Goal: Information Seeking & Learning: Learn about a topic

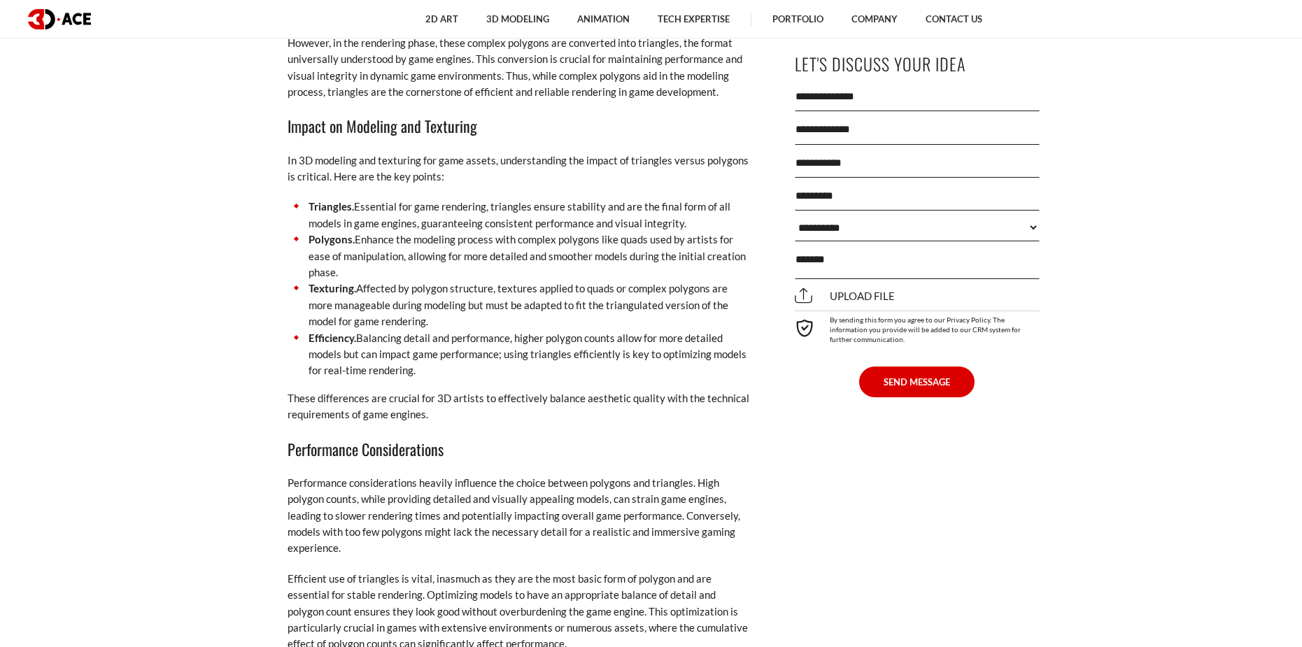
click at [637, 422] on p "These differences are crucial for 3D artists to effectively balance aesthetic q…" at bounding box center [518, 406] width 462 height 33
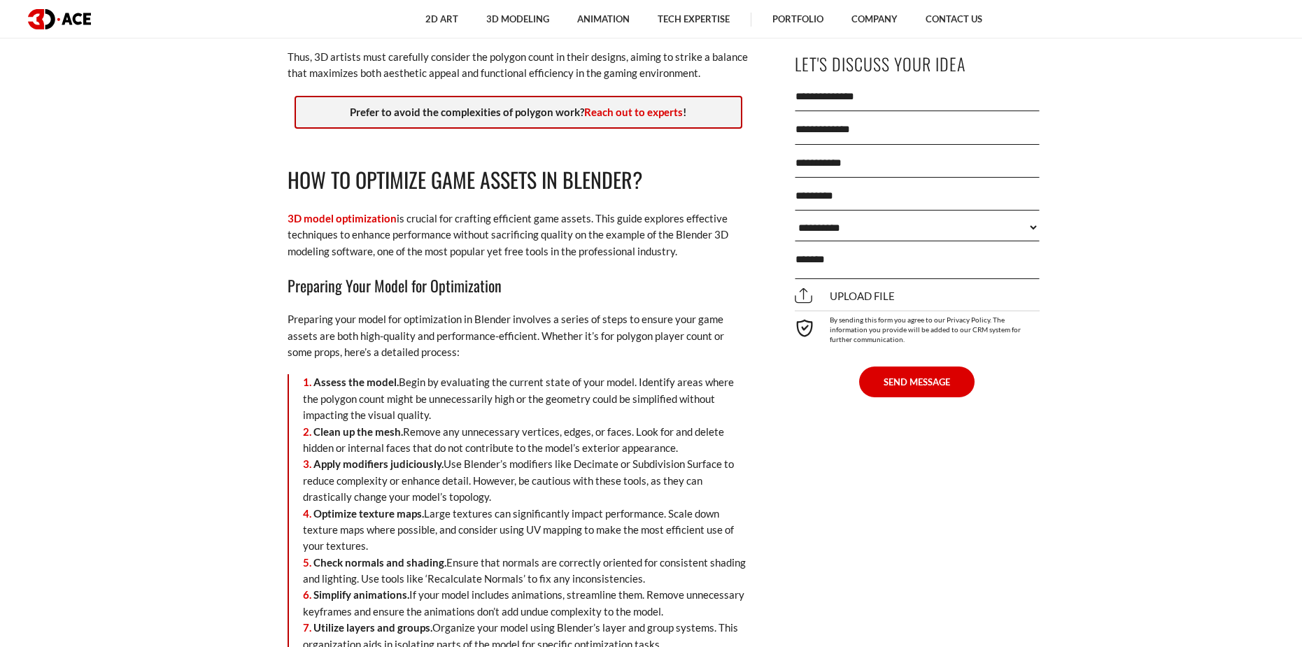
scroll to position [2798, 0]
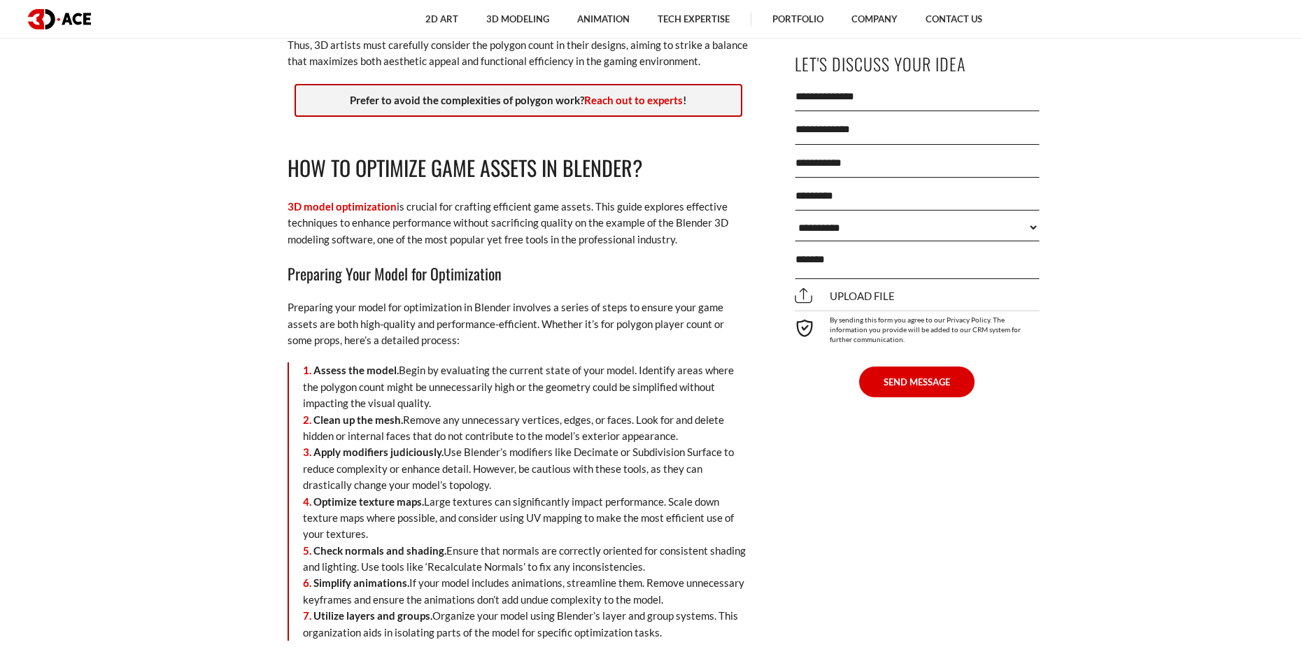
click at [637, 308] on p "Preparing your model for optimization in Blender involves a series of steps to …" at bounding box center [518, 323] width 462 height 49
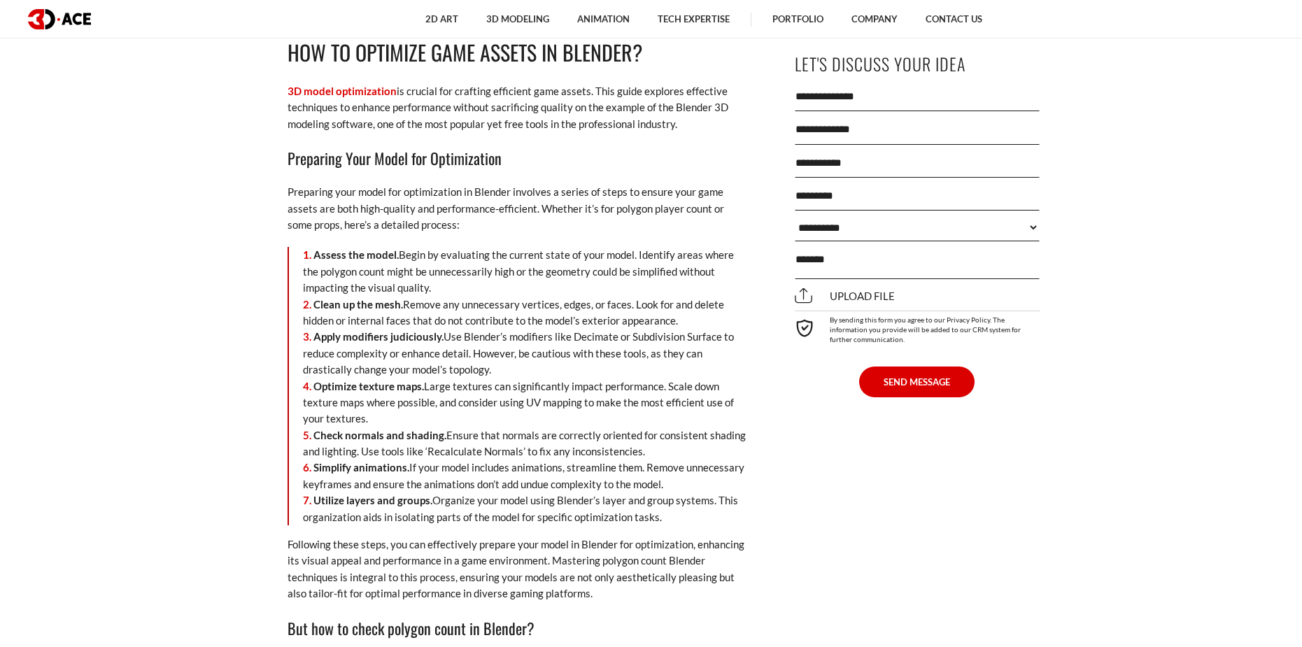
scroll to position [2938, 0]
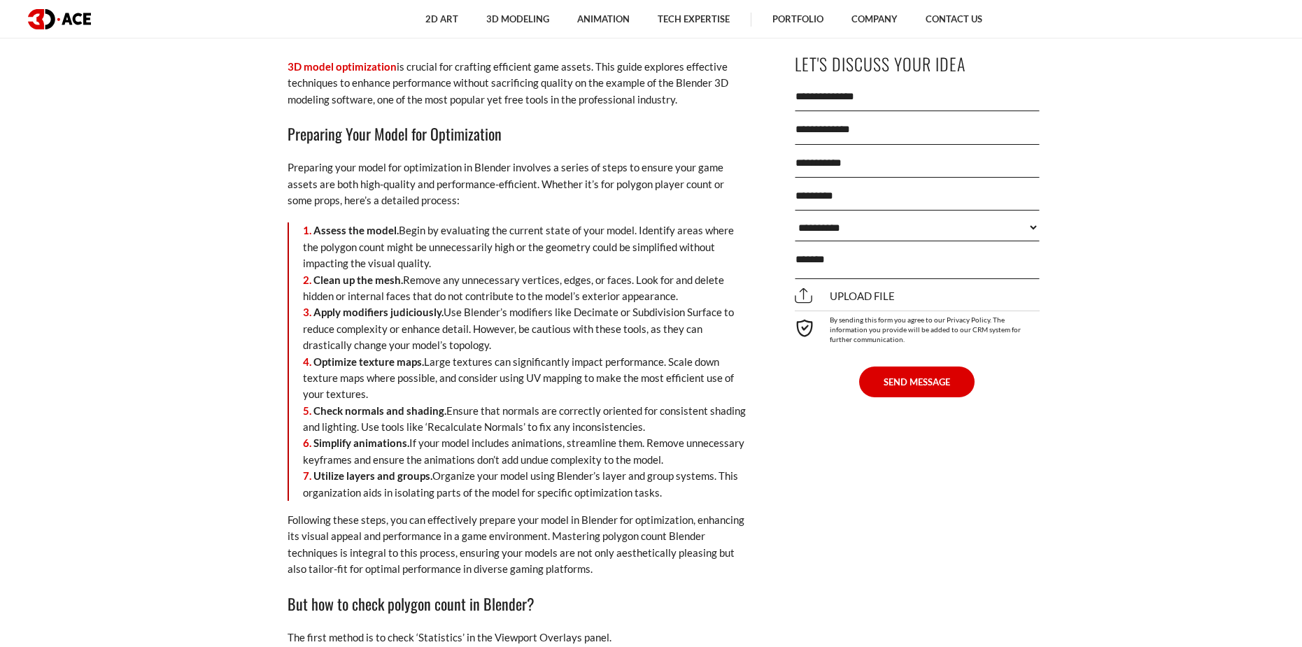
click at [573, 397] on li "Optimize texture maps. Large textures can significantly impact performance. Sca…" at bounding box center [526, 378] width 446 height 49
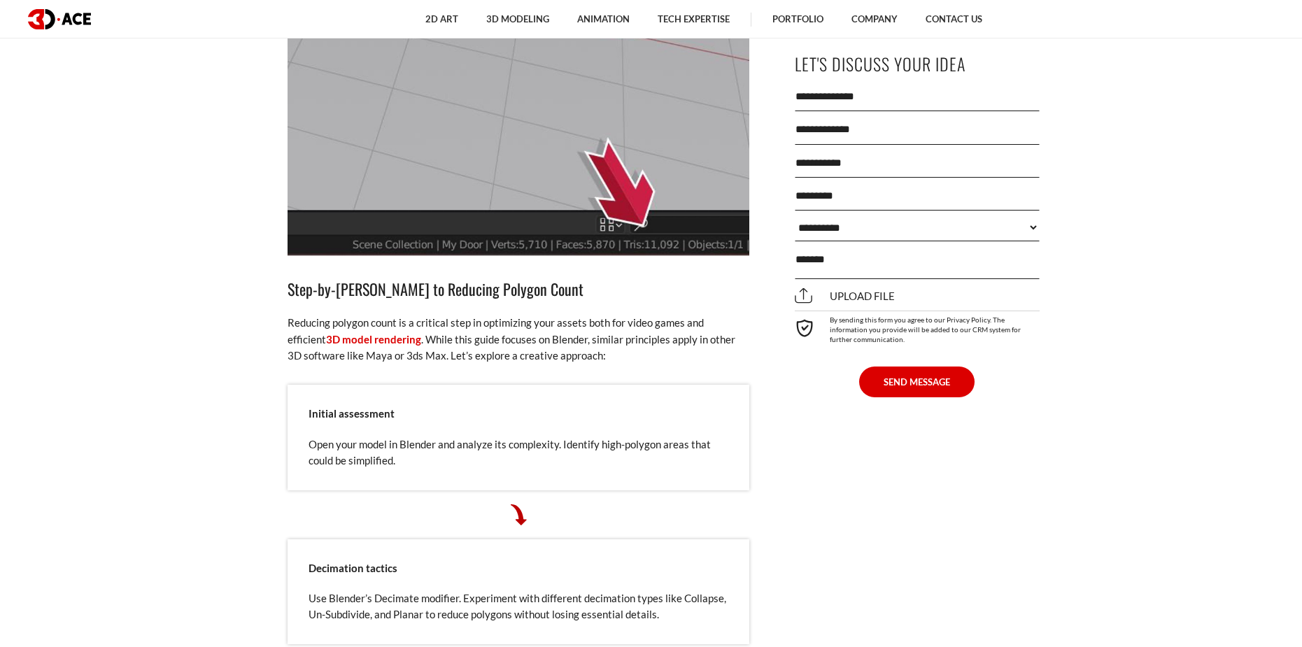
scroll to position [4547, 0]
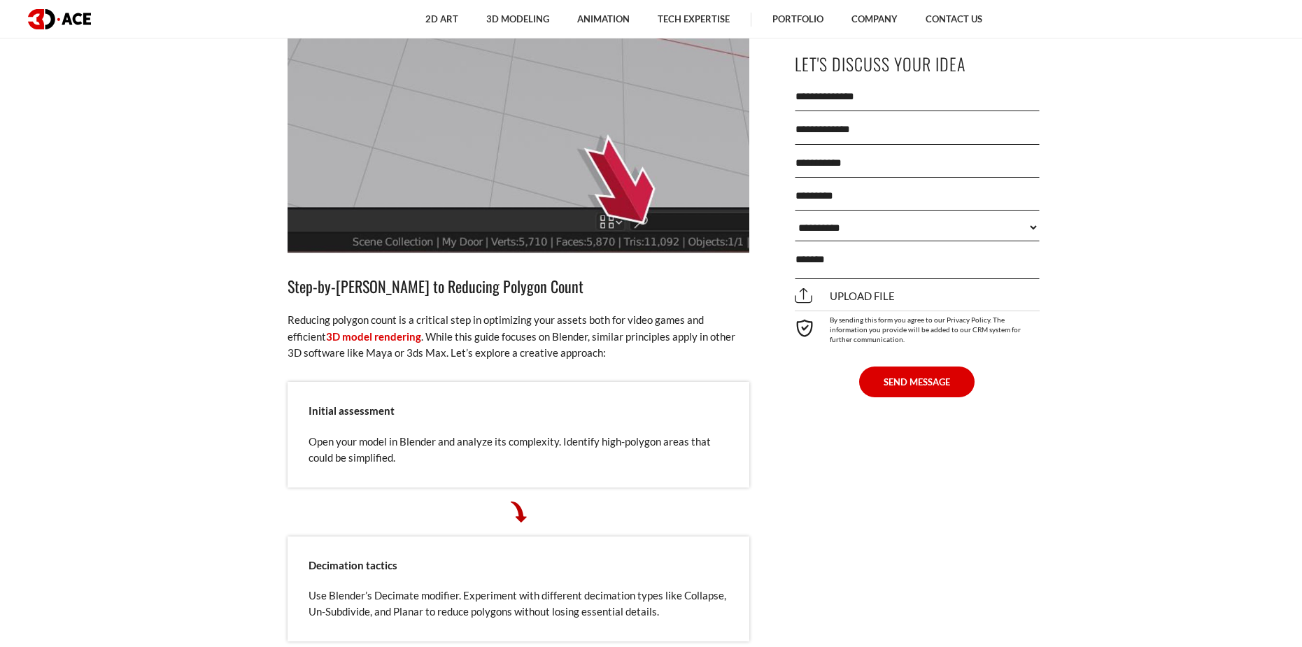
click at [636, 370] on div "Polygon count is crucial in 3D modeling services , especially when creating gam…" at bounding box center [518, 637] width 462 height 8950
click at [616, 364] on div "Polygon count is crucial in 3D modeling services , especially when creating gam…" at bounding box center [518, 637] width 462 height 8950
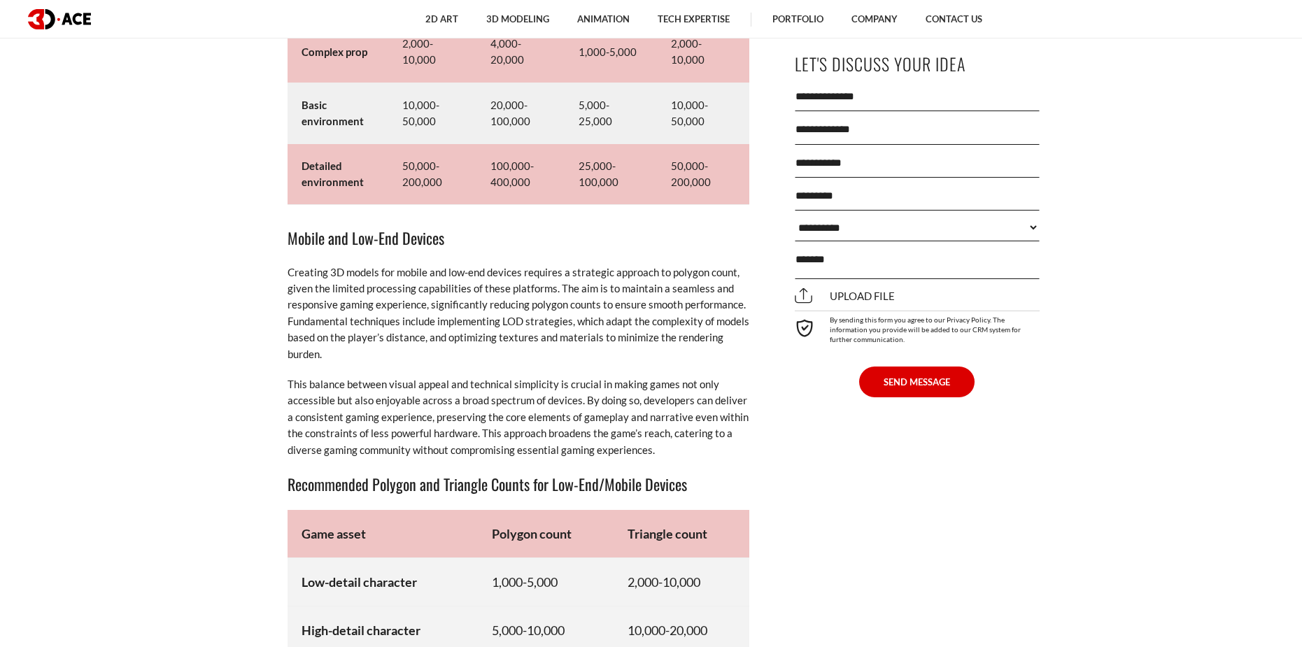
scroll to position [7345, 0]
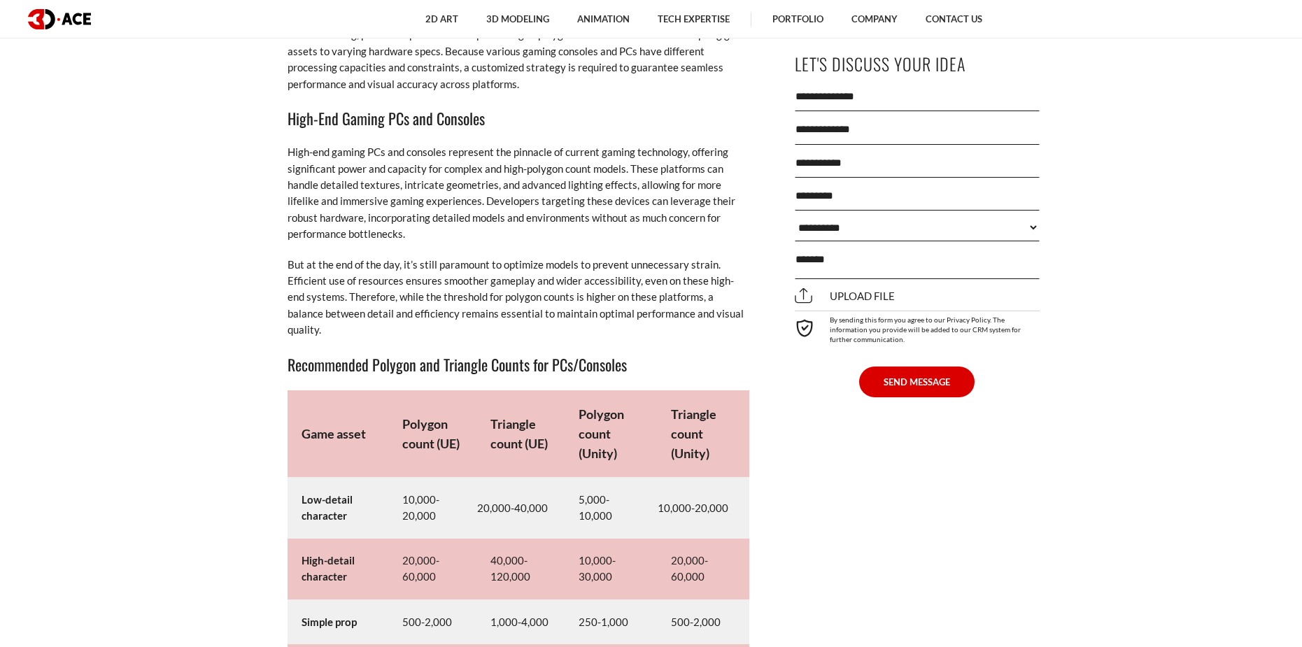
scroll to position [6366, 0]
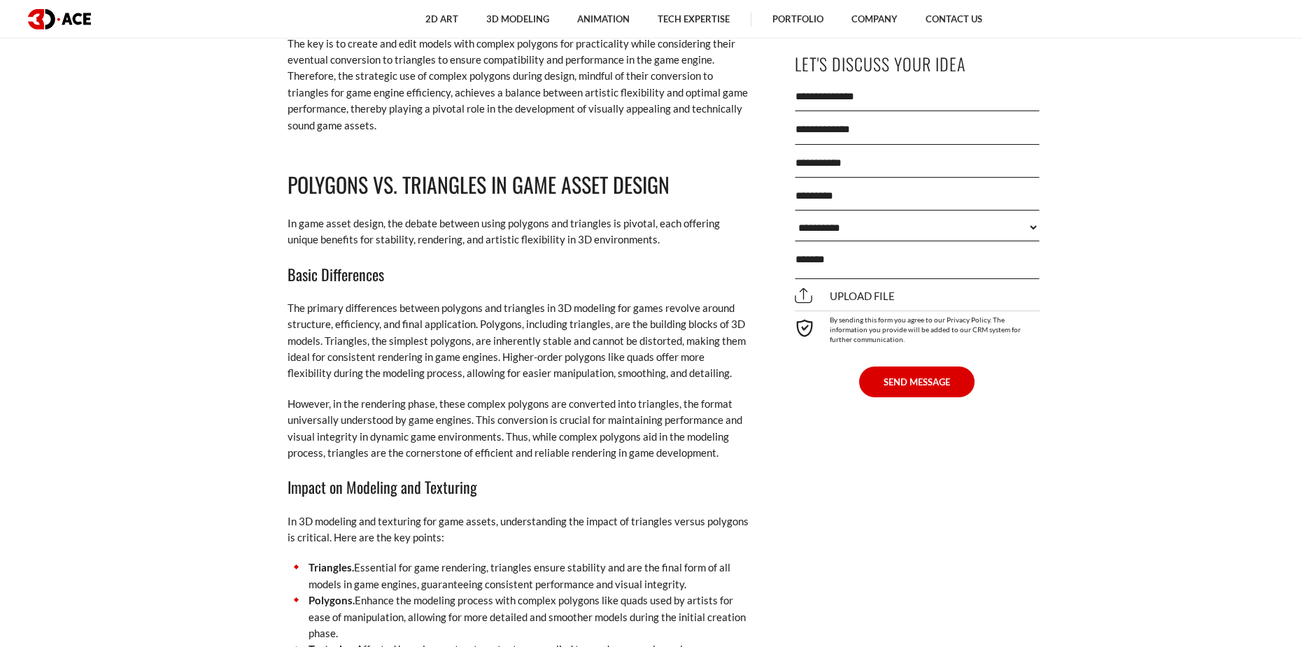
scroll to position [1966, 0]
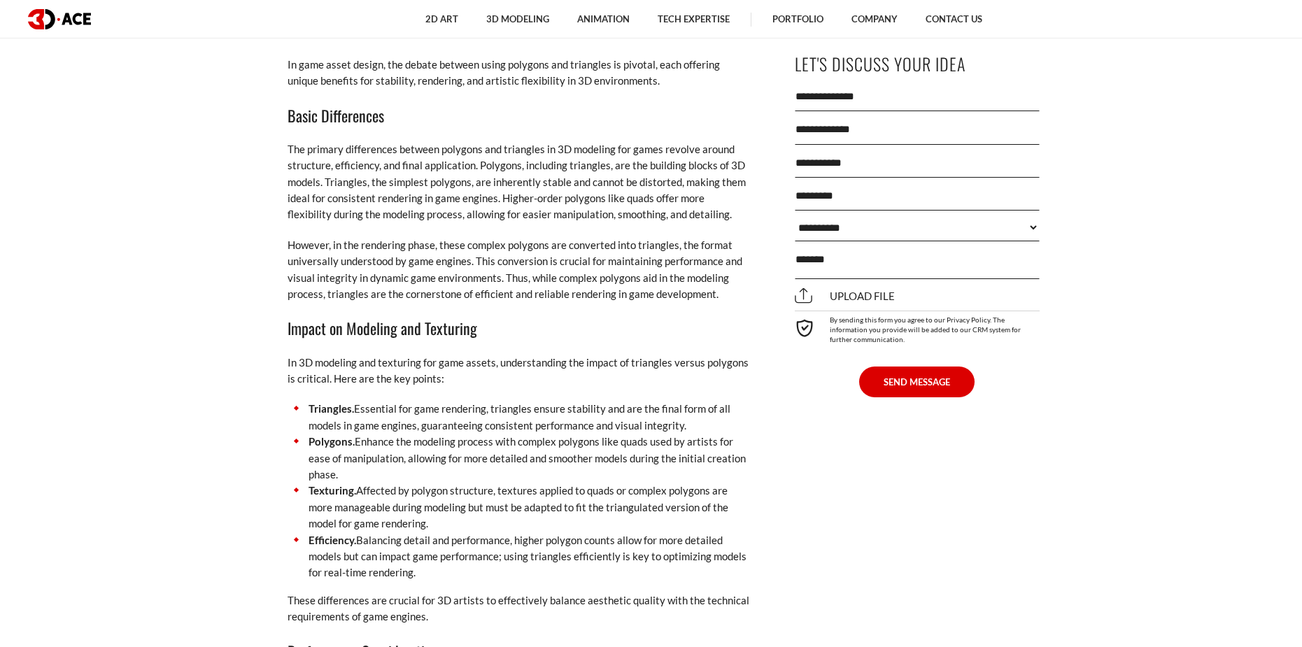
click at [627, 325] on h3 "Impact on Modeling and Texturing" at bounding box center [518, 328] width 462 height 24
click at [588, 339] on h3 "Impact on Modeling and Texturing" at bounding box center [518, 328] width 462 height 24
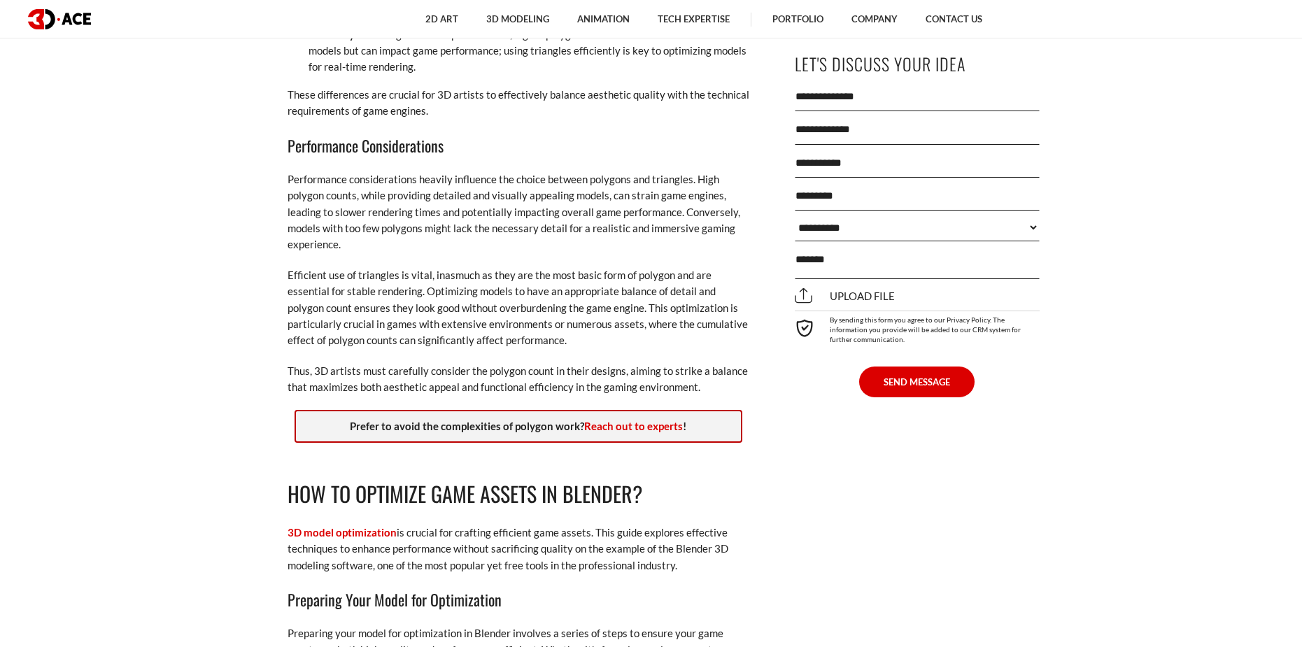
scroll to position [2596, 0]
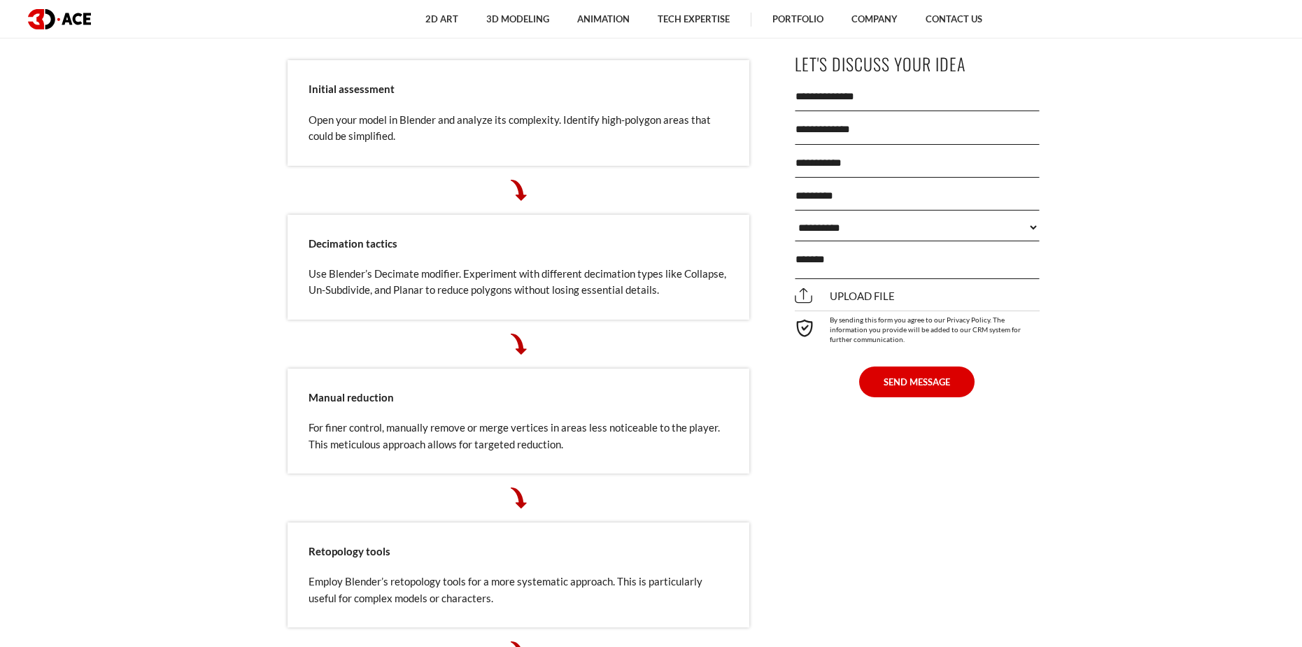
scroll to position [4834, 0]
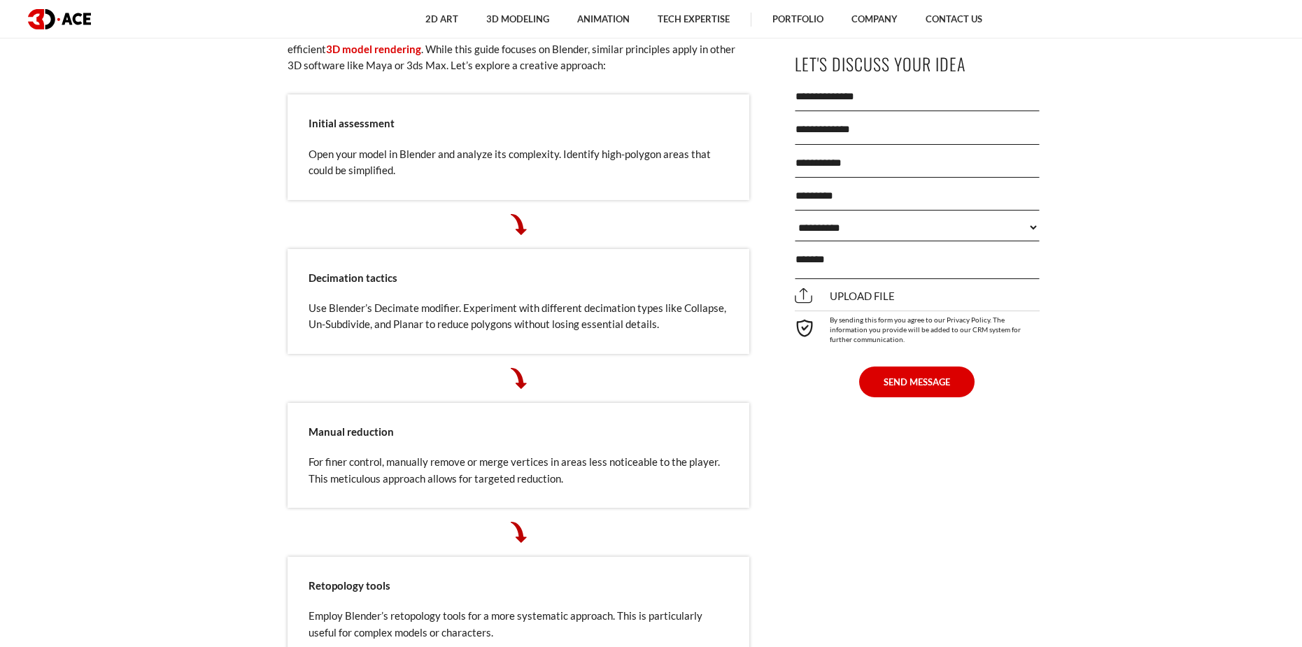
click at [628, 390] on div "Polygon count is crucial in 3D modeling services , especially when creating gam…" at bounding box center [518, 349] width 462 height 8950
click at [628, 392] on div "Polygon count is crucial in 3D modeling services , especially when creating gam…" at bounding box center [518, 349] width 462 height 8950
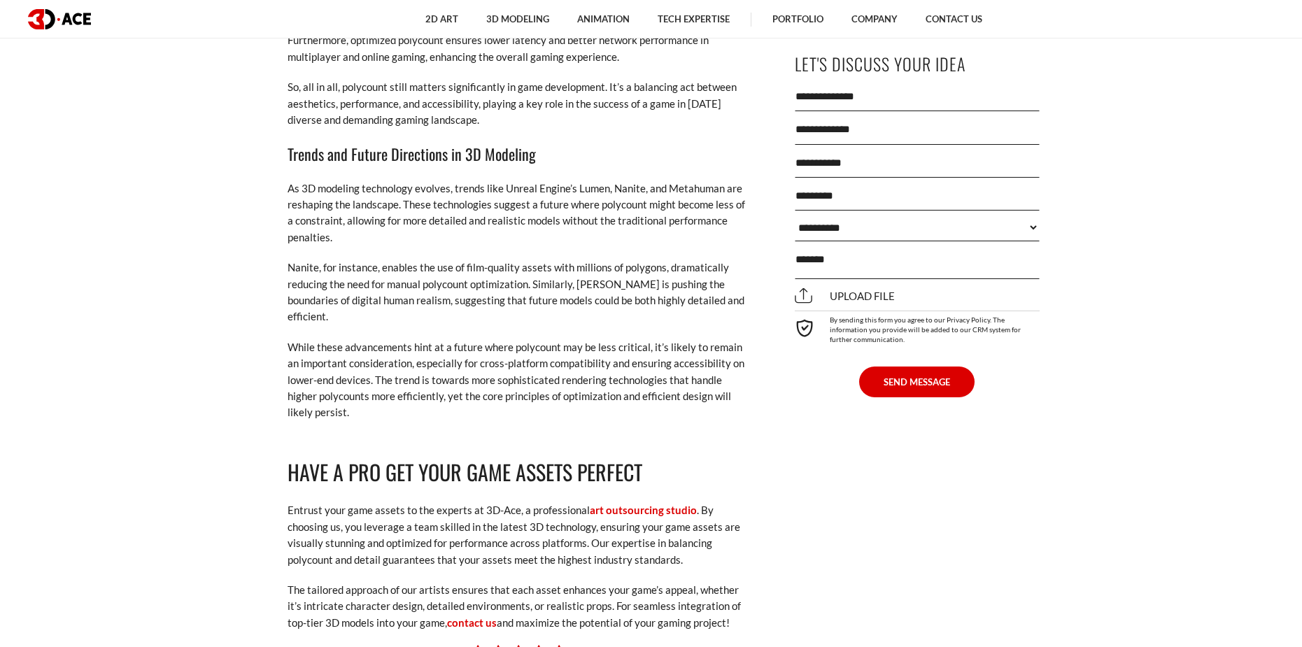
scroll to position [9241, 0]
